Goal: Information Seeking & Learning: Find specific fact

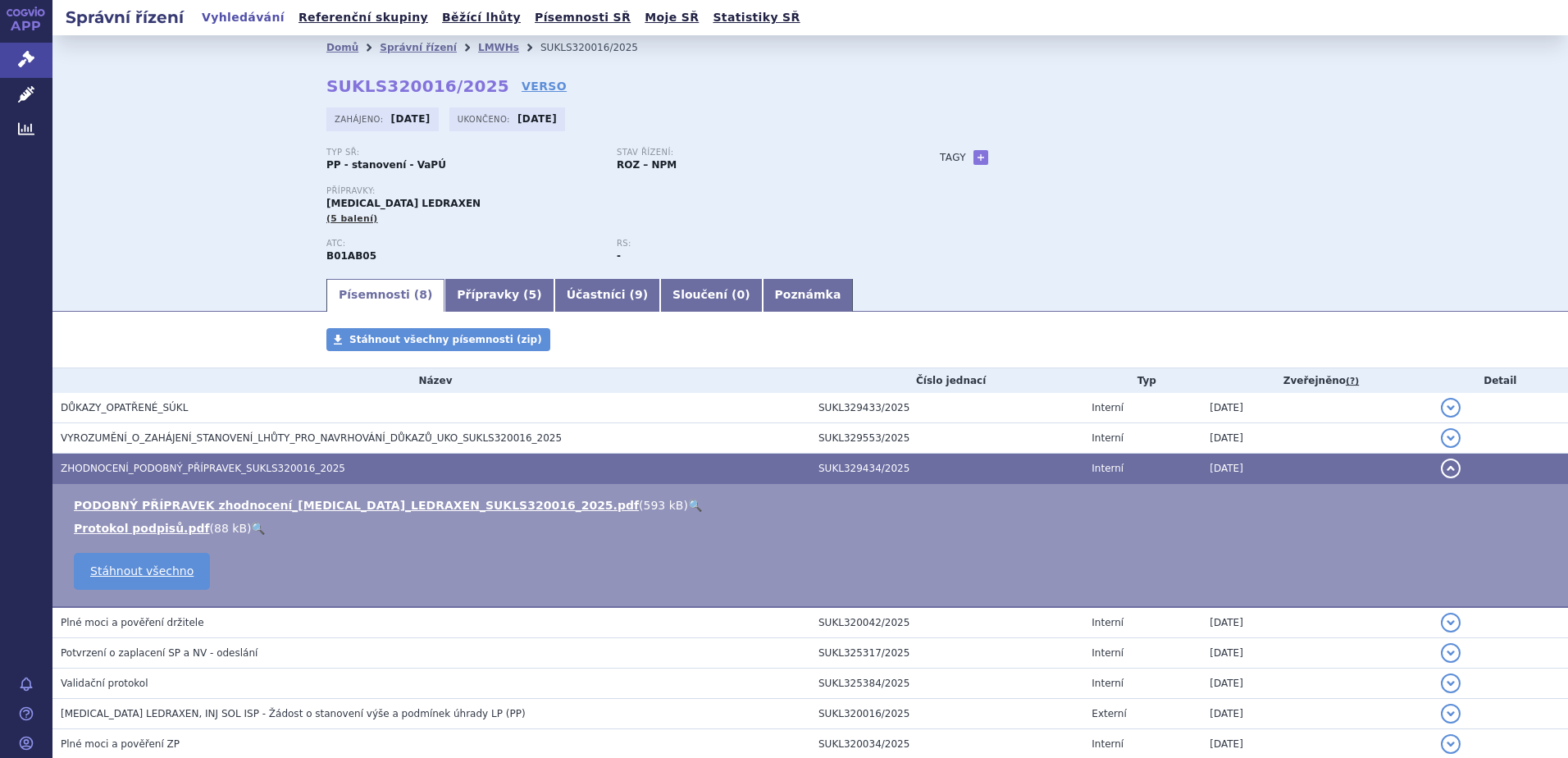
click at [224, 13] on link "Vyhledávání" at bounding box center [244, 17] width 93 height 22
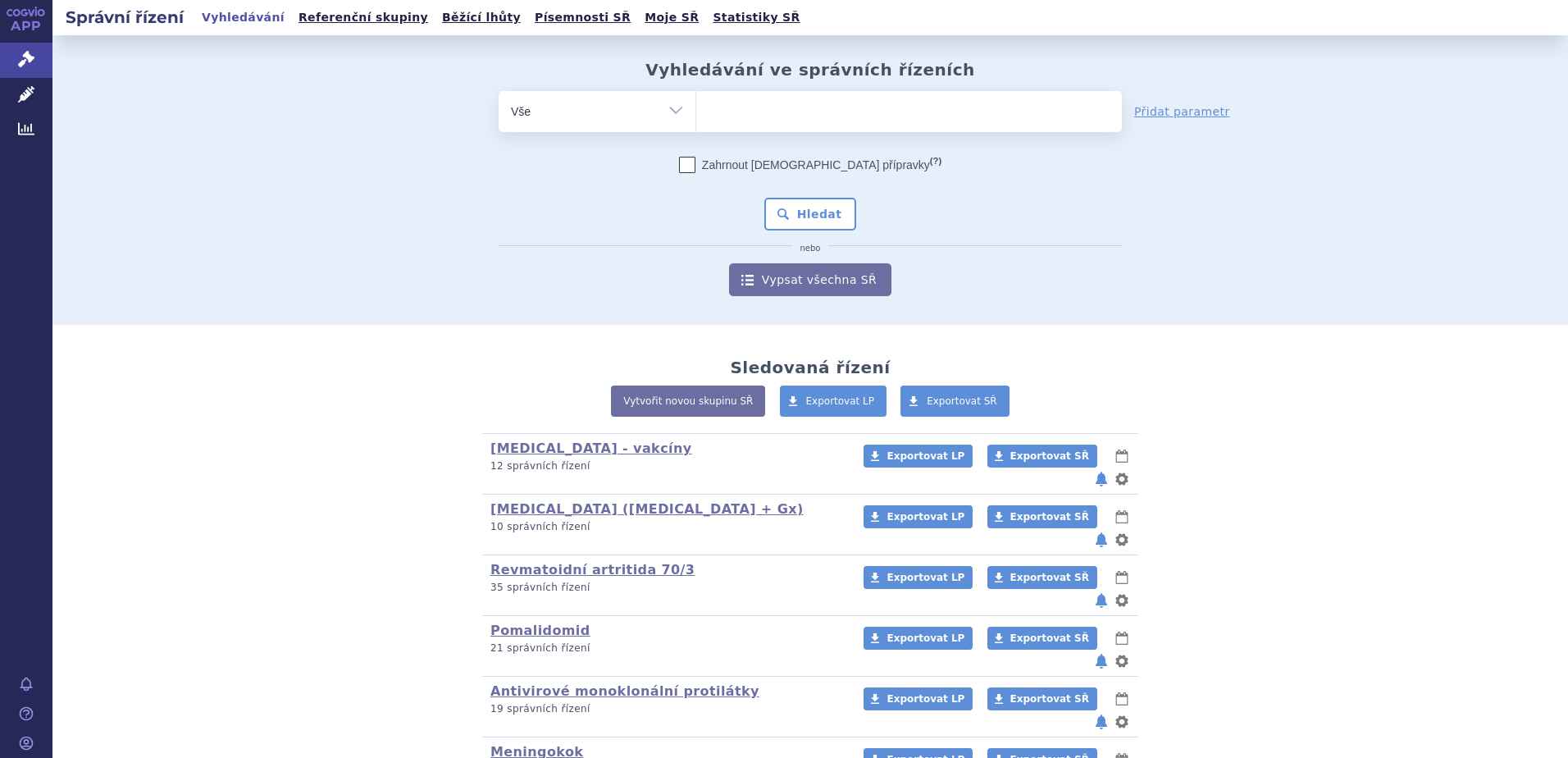
scroll to position [517, 0]
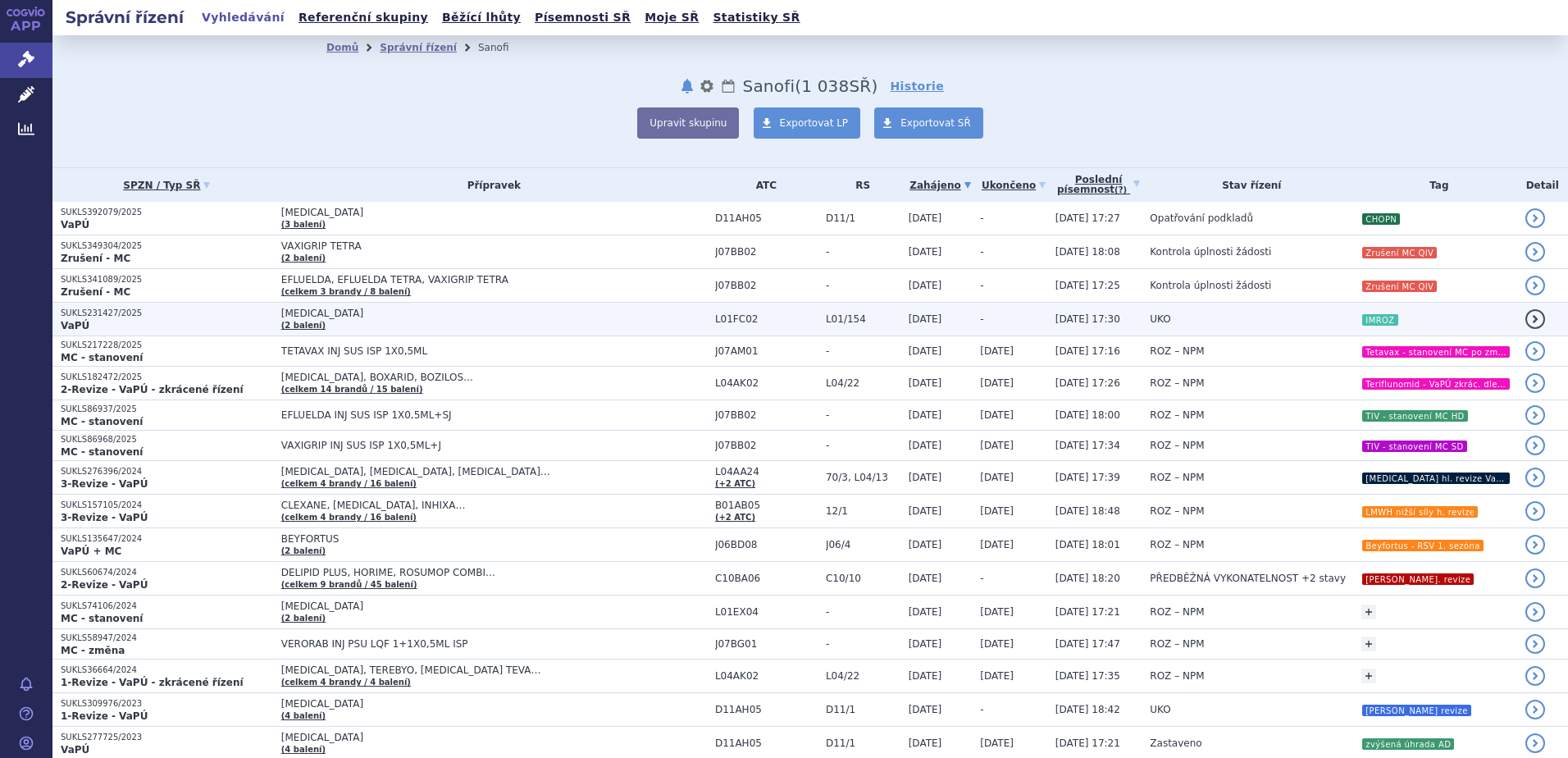
click at [1284, 320] on td "UKO" at bounding box center [1247, 320] width 211 height 34
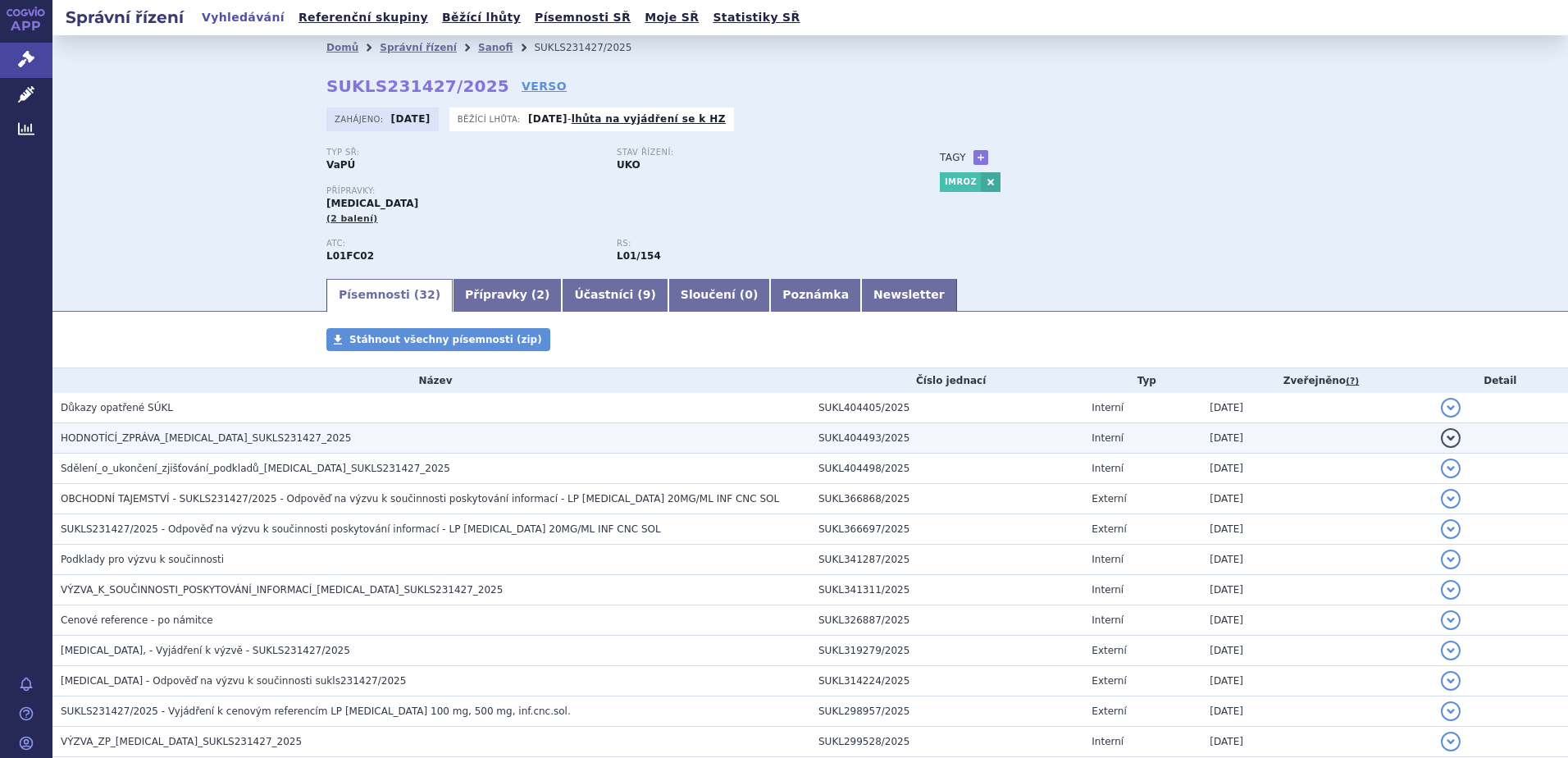
click at [422, 434] on h3 "HODNOTÍCÍ_ZPRÁVA_SARCLISA_SUKLS231427_2025" at bounding box center [435, 437] width 750 height 16
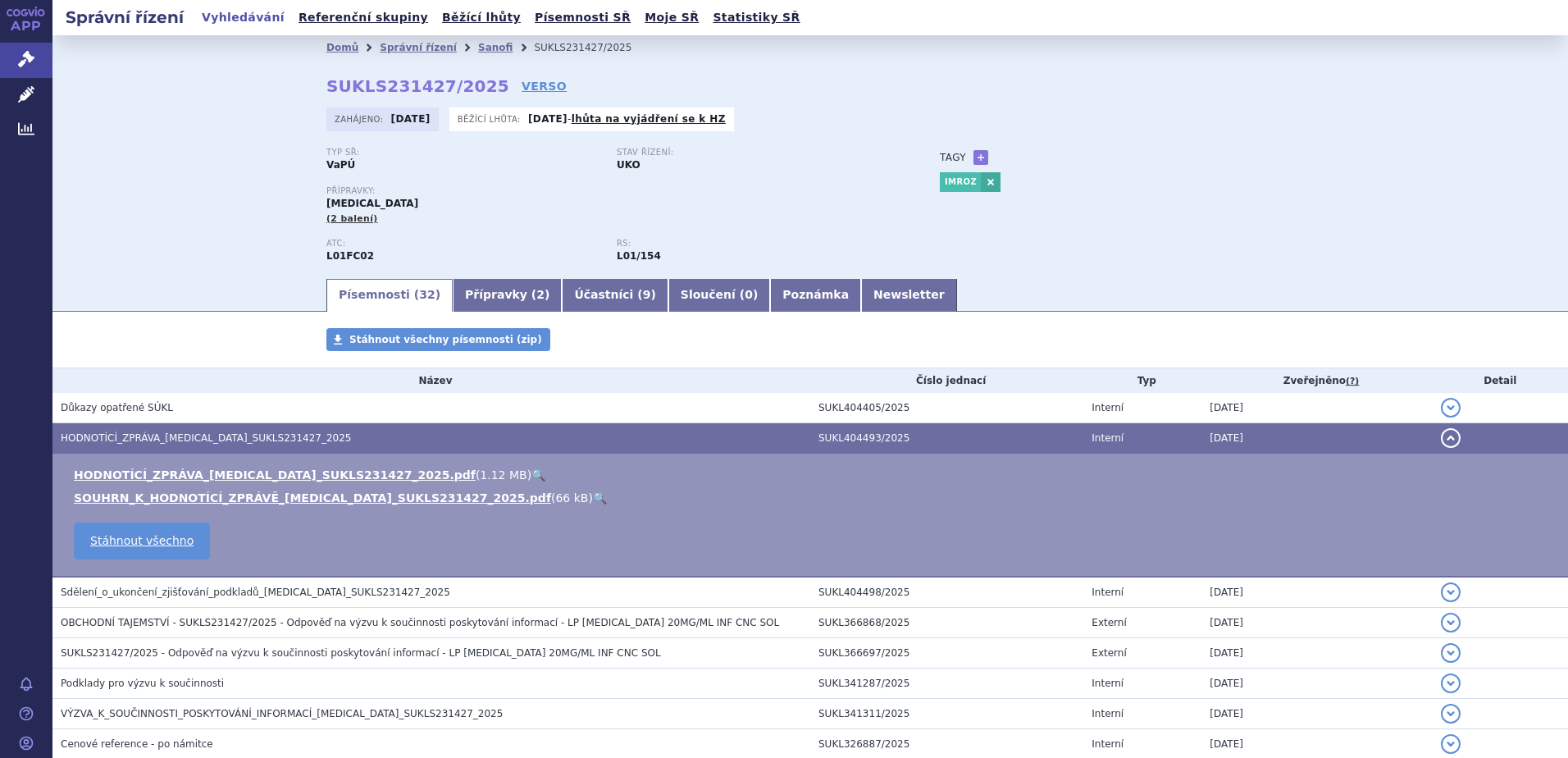
click at [531, 471] on link "🔍" at bounding box center [538, 475] width 14 height 13
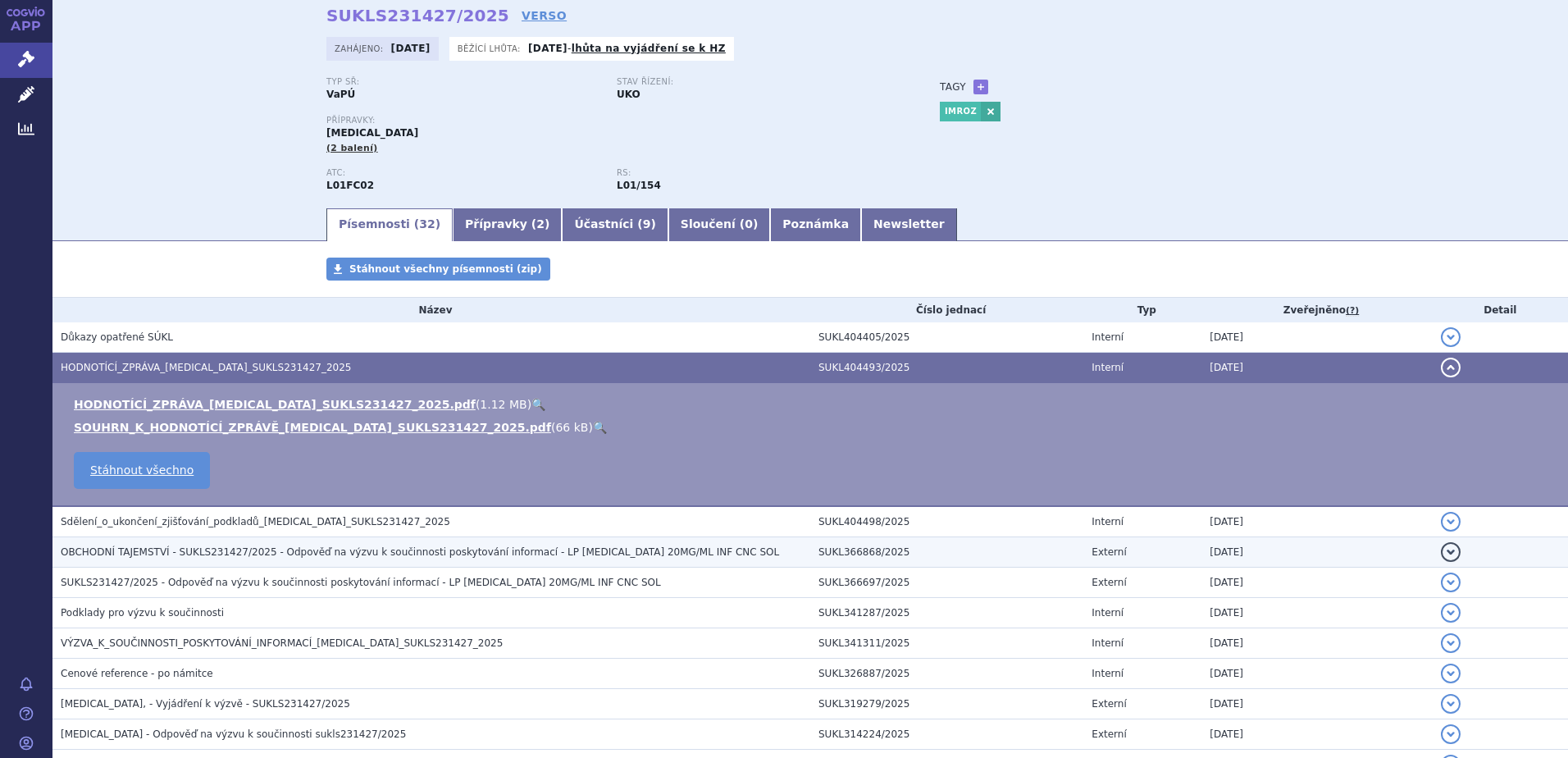
scroll to position [164, 0]
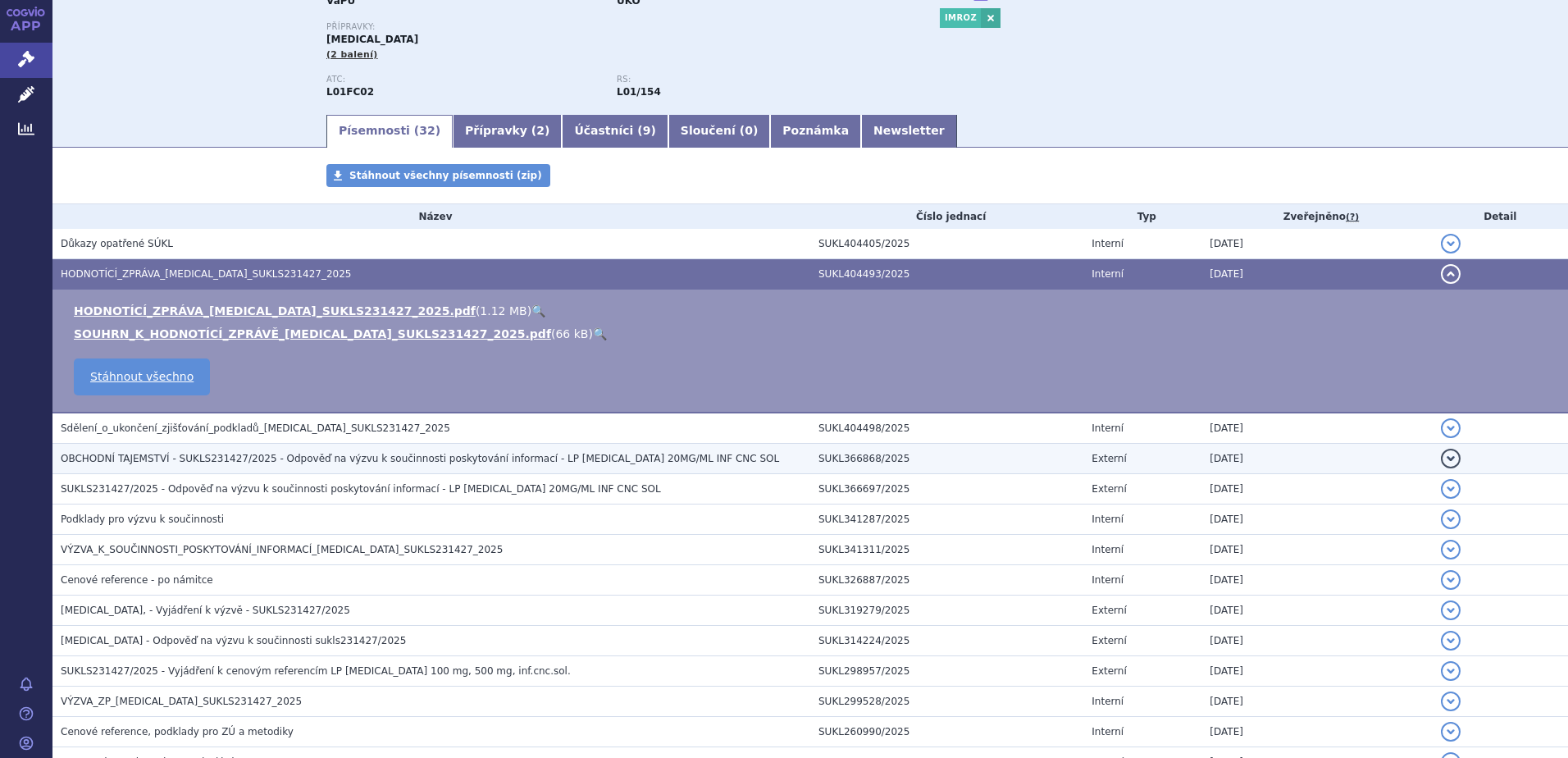
click at [308, 461] on span "OBCHODNÍ TAJEMSTVÍ - SUKLS231427/2025 - Odpověď na výzvu k součinnosti poskytov…" at bounding box center [419, 459] width 718 height 11
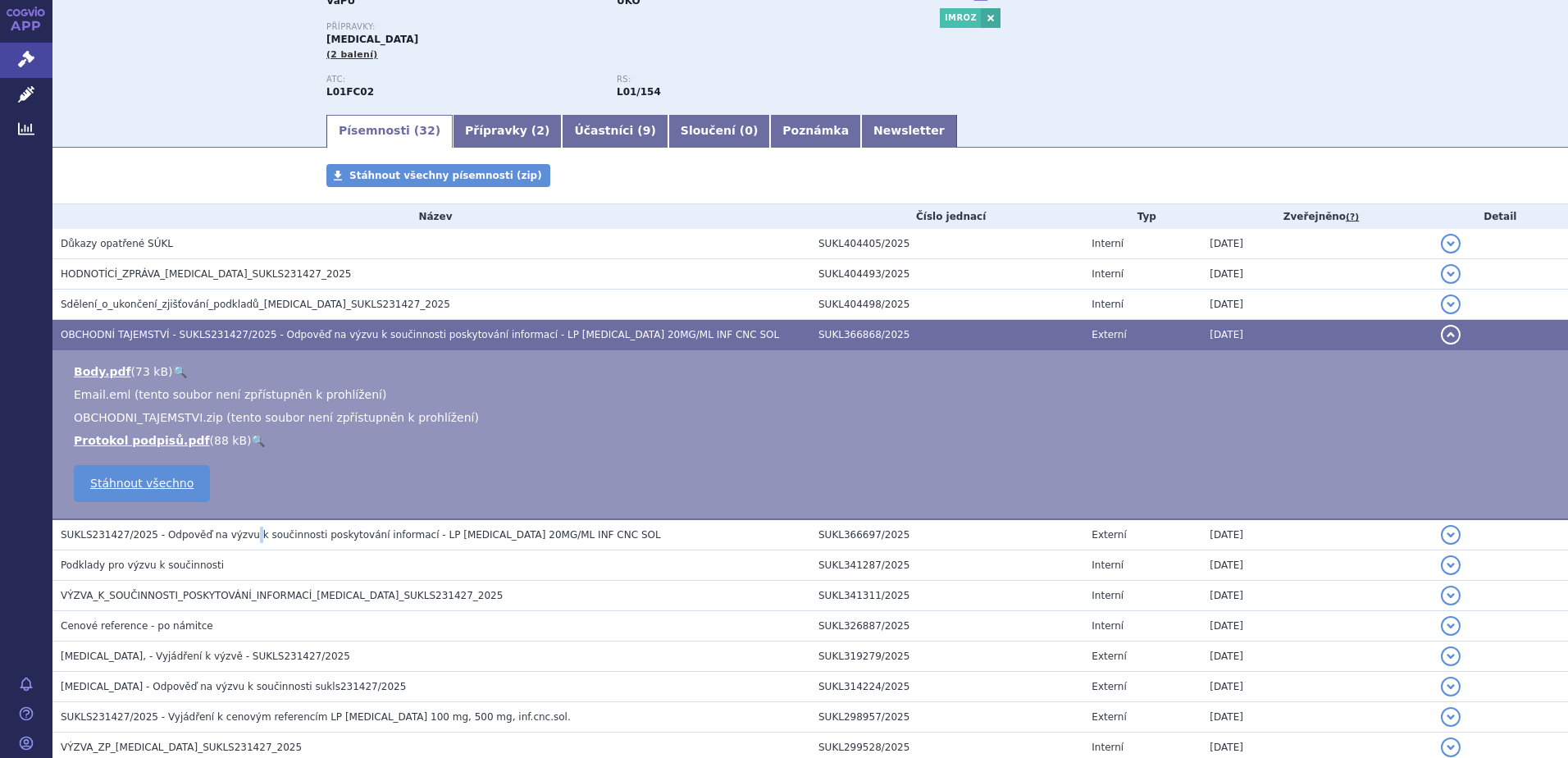
click at [239, 532] on span "SUKLS231427/2025 - Odpověď na výzvu k součinnosti poskytování informací - LP SA…" at bounding box center [361, 534] width 600 height 11
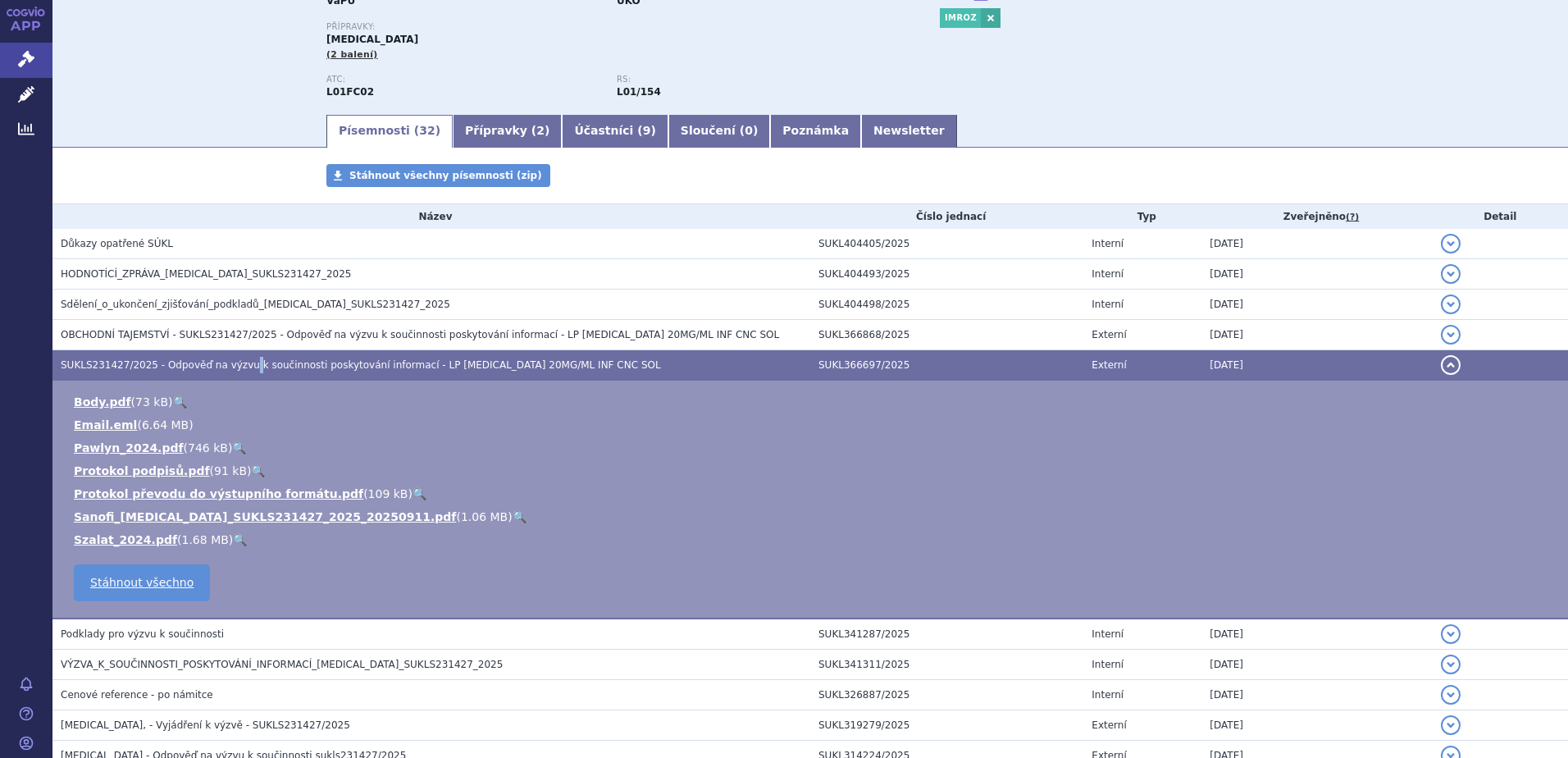
click at [513, 514] on link "🔍" at bounding box center [519, 516] width 14 height 13
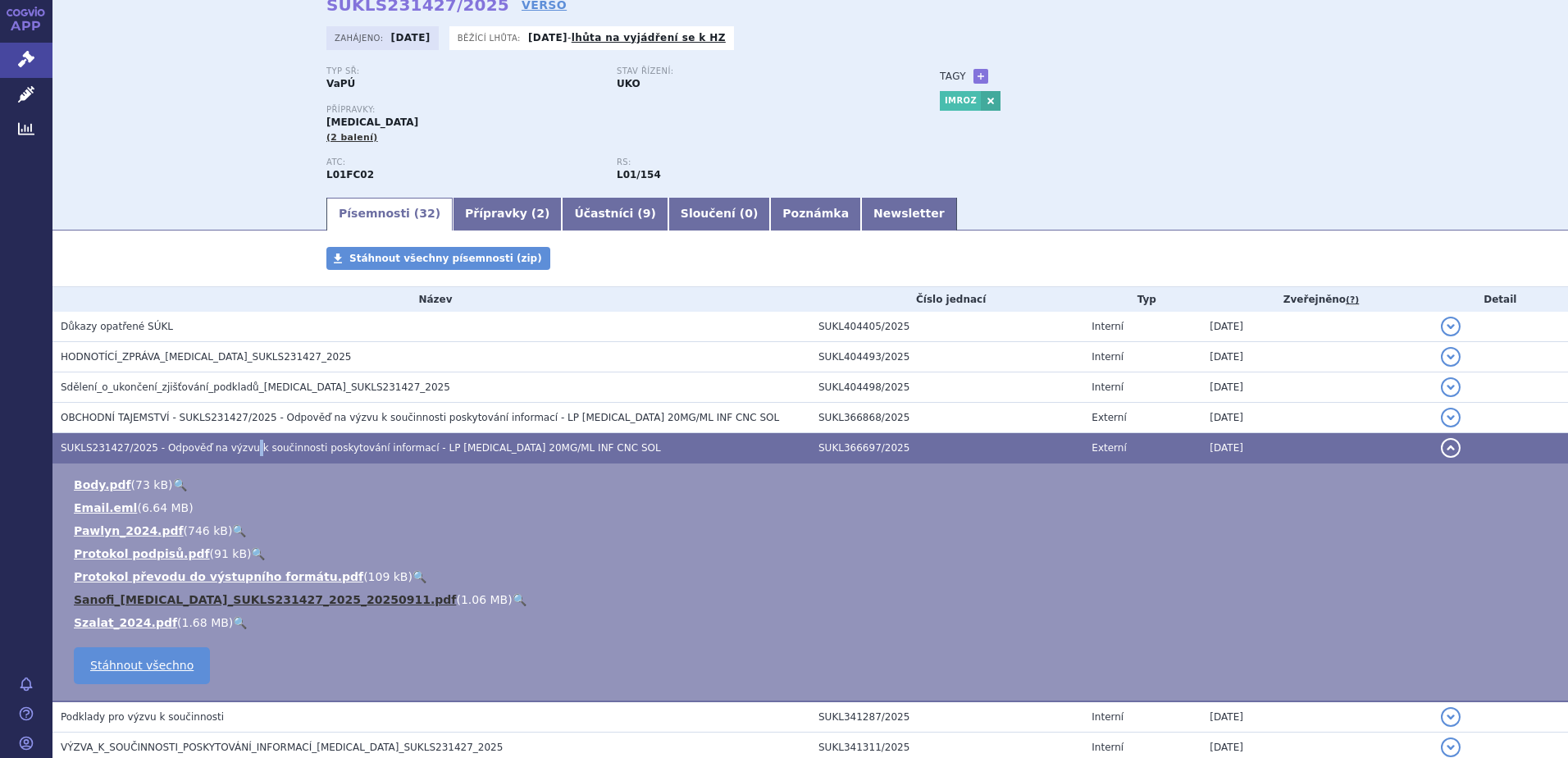
scroll to position [82, 0]
click at [513, 599] on link "🔍" at bounding box center [519, 598] width 14 height 13
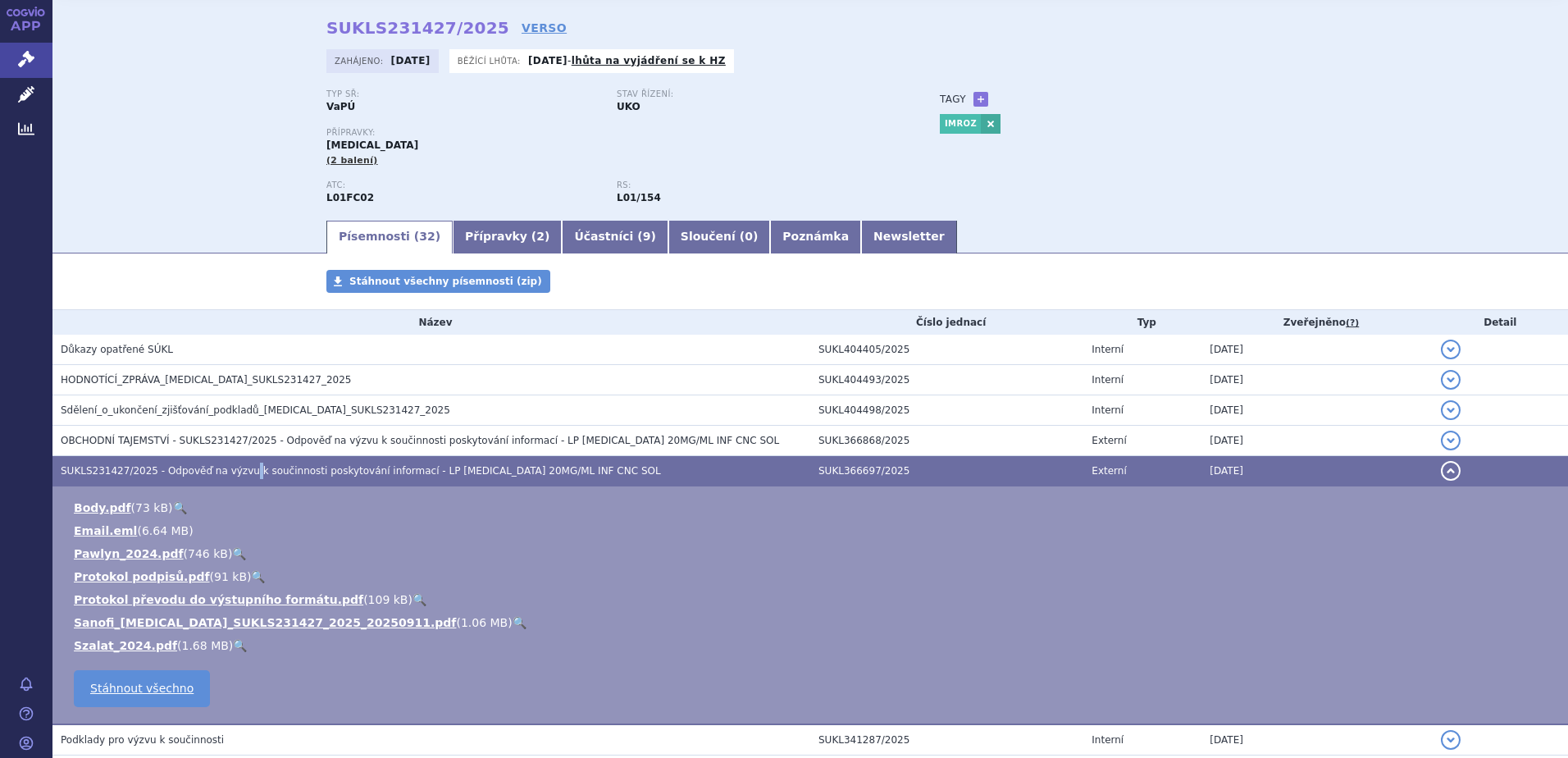
scroll to position [0, 0]
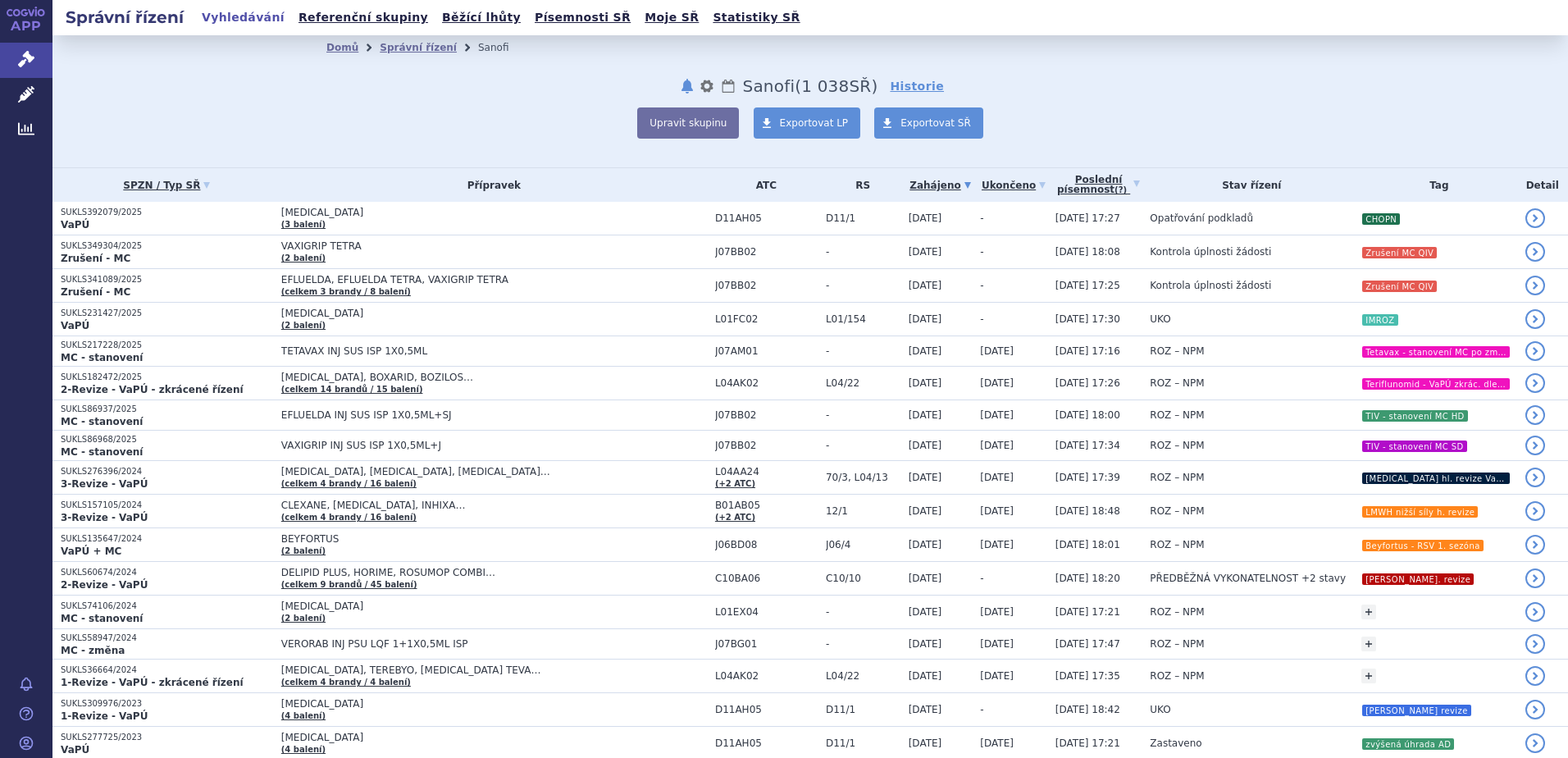
click at [242, 15] on link "Vyhledávání" at bounding box center [244, 17] width 93 height 22
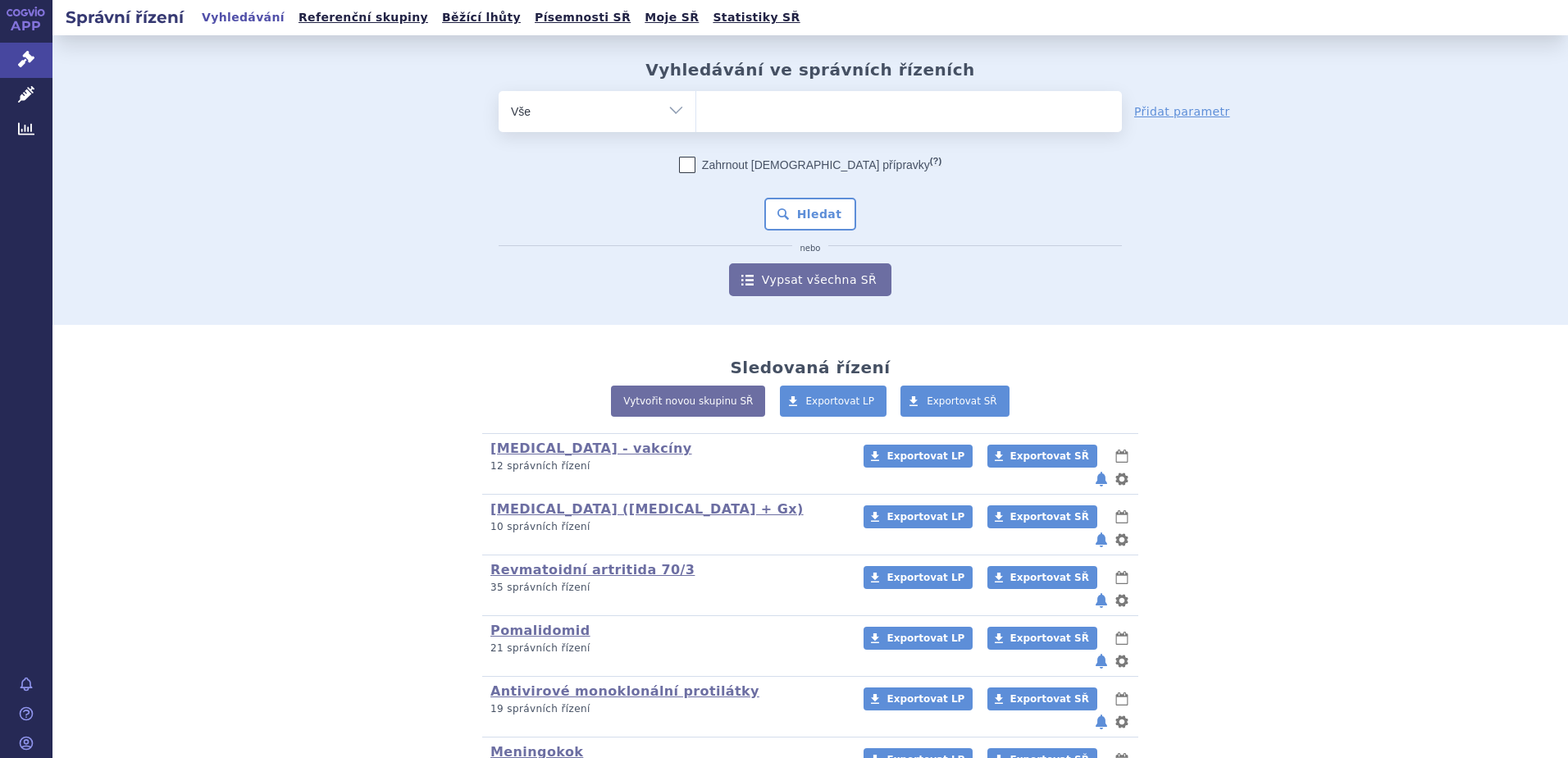
click at [721, 119] on ul at bounding box center [909, 108] width 426 height 34
click at [697, 119] on select at bounding box center [696, 110] width 1 height 41
type input "sa"
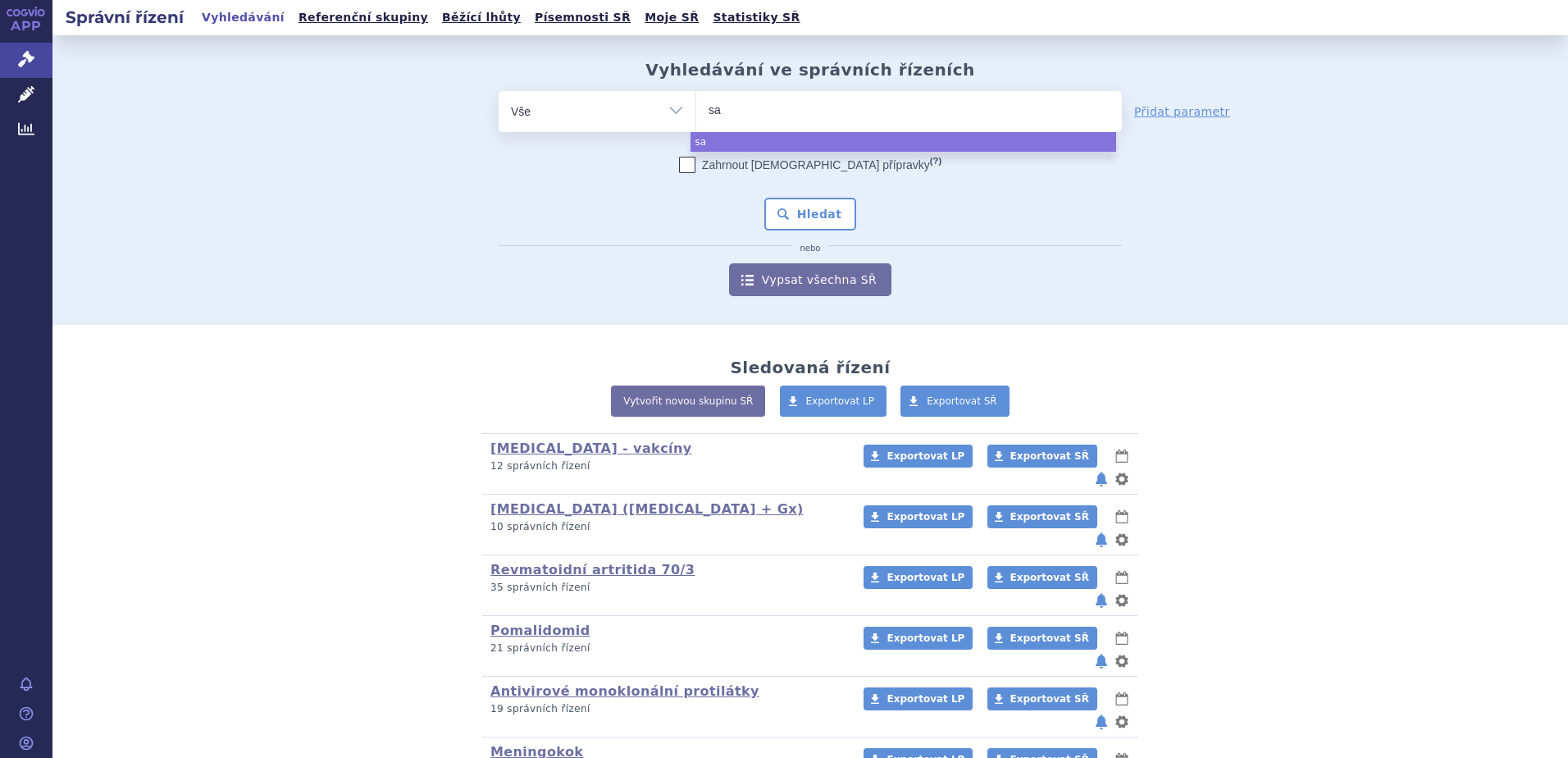
type input "sar"
type input "sarc"
type input "sarcl"
type input "sarclis"
type input "[MEDICAL_DATA]"
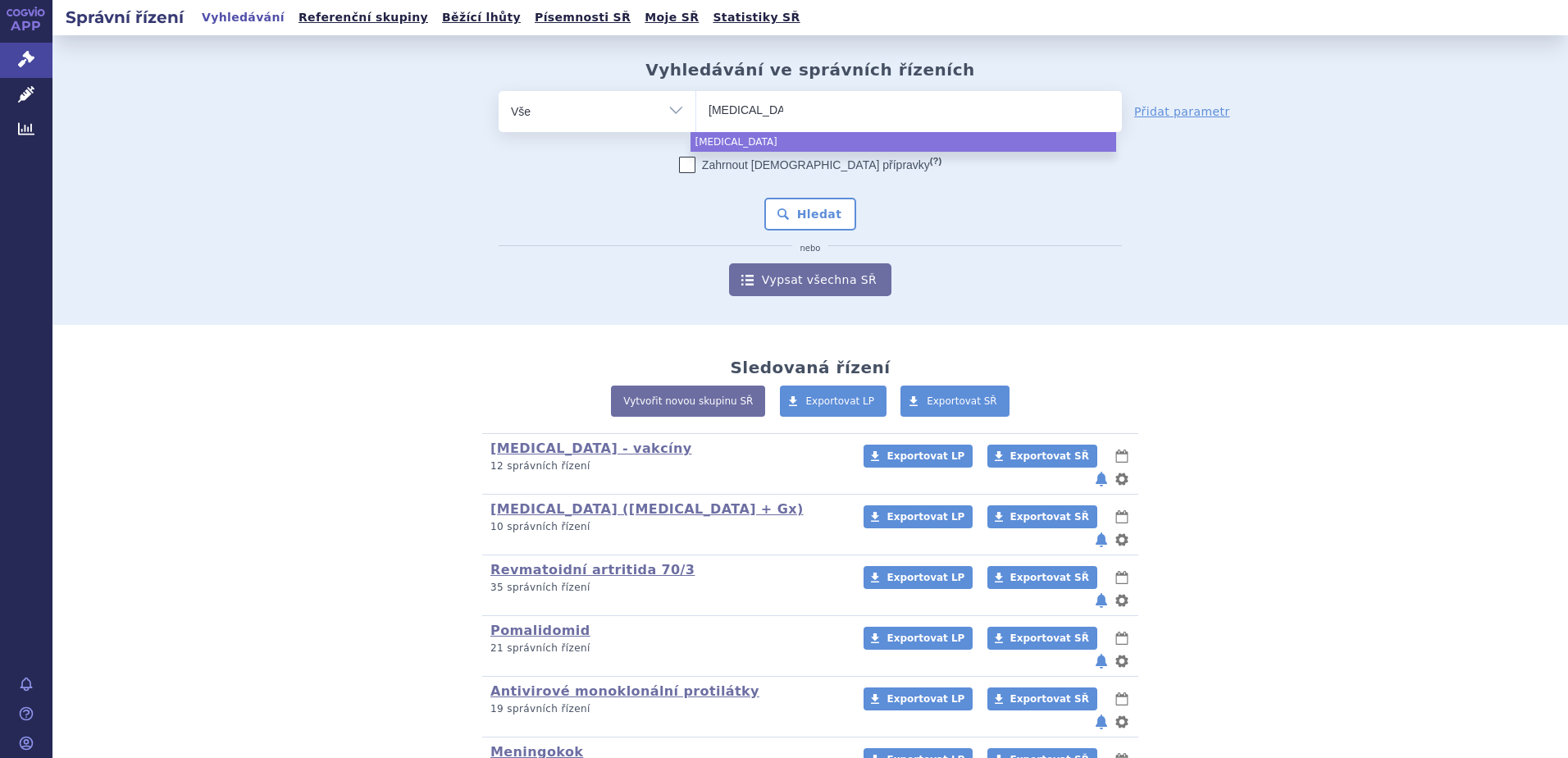
select select "[MEDICAL_DATA]"
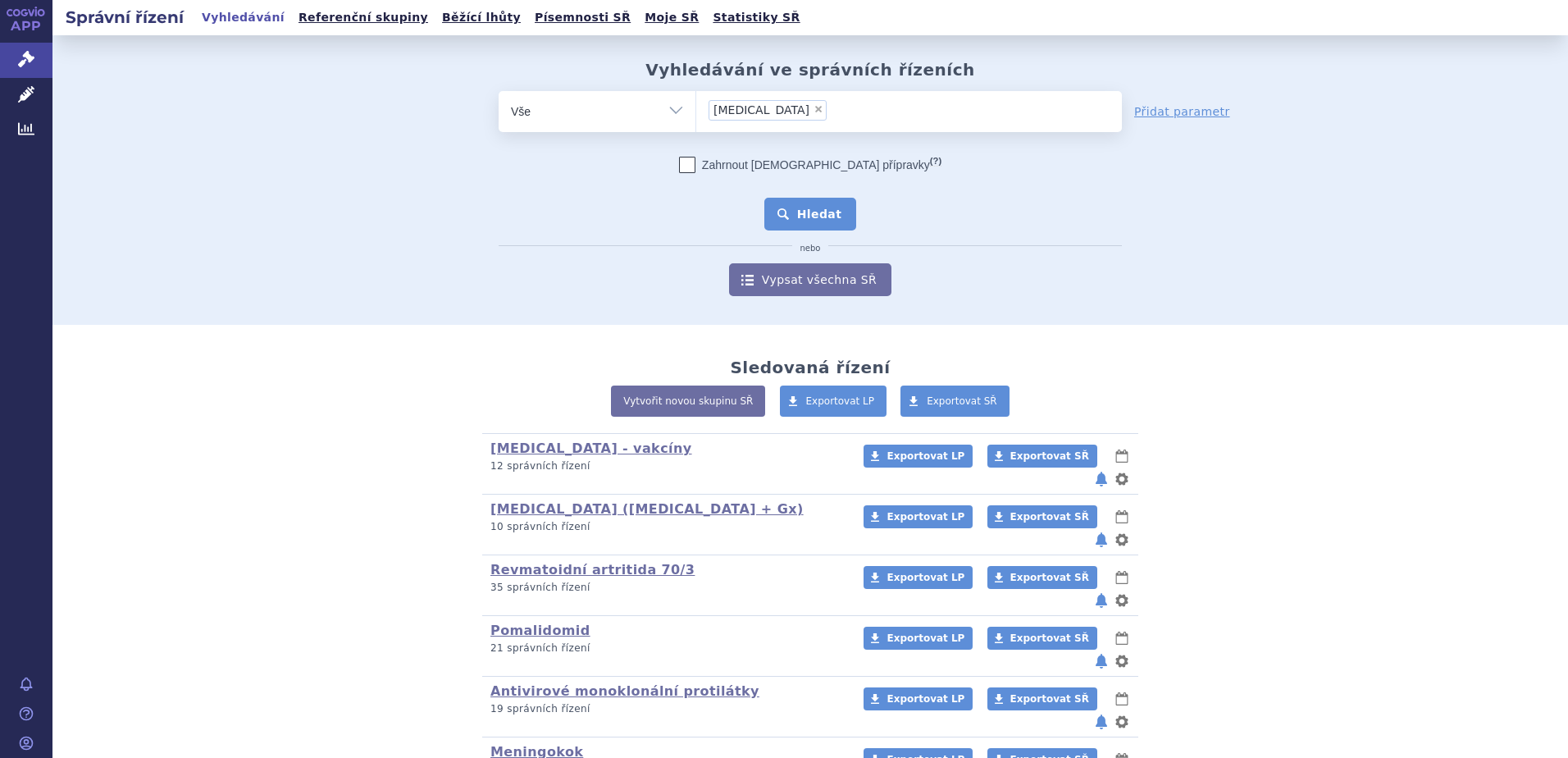
click at [795, 210] on button "Hledat" at bounding box center [811, 213] width 93 height 33
